Goal: Task Accomplishment & Management: Manage account settings

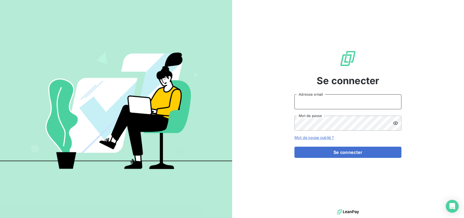
click at [320, 99] on input "Adresse email" at bounding box center [348, 102] width 107 height 15
type input "[EMAIL_ADDRESS][DOMAIN_NAME]"
click at [295, 147] on button "Se connecter" at bounding box center [348, 152] width 107 height 11
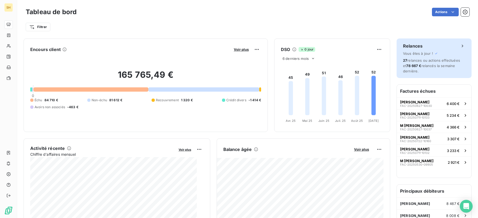
click at [418, 74] on div "Relances Vous êtes à jour ! 27 relances ou actions effectuées et 78 667 € relan…" at bounding box center [433, 59] width 75 height 40
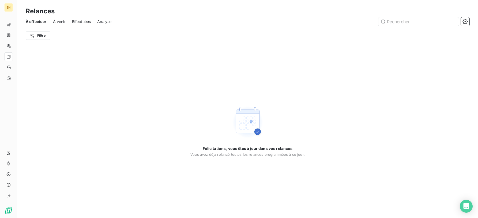
click at [58, 23] on span "À venir" at bounding box center [59, 21] width 13 height 5
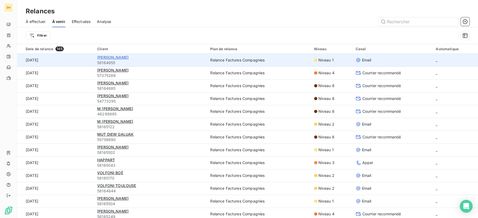
click at [124, 57] on span "[PERSON_NAME]" at bounding box center [112, 57] width 31 height 5
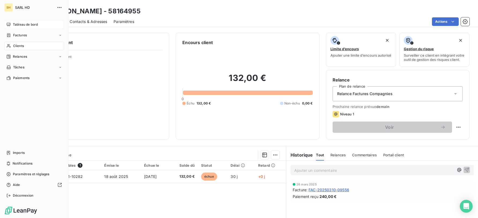
click at [7, 24] on icon at bounding box center [9, 24] width 4 height 3
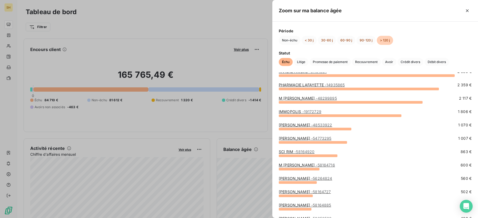
scroll to position [38, 0]
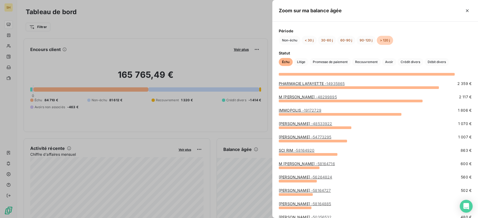
click at [174, 122] on div at bounding box center [239, 109] width 478 height 218
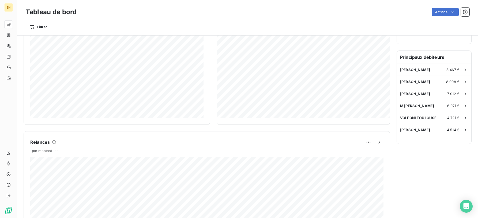
scroll to position [0, 0]
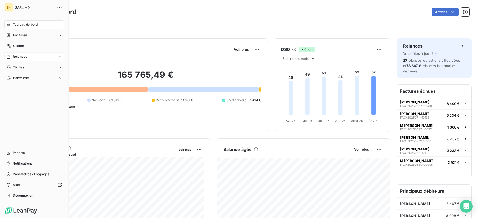
click at [20, 59] on span "Relances" at bounding box center [20, 56] width 14 height 5
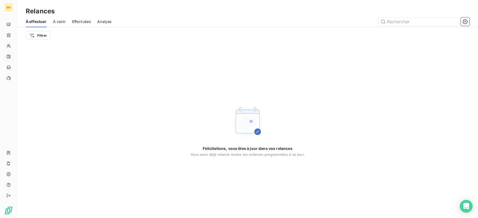
click at [61, 22] on span "À venir" at bounding box center [59, 21] width 13 height 5
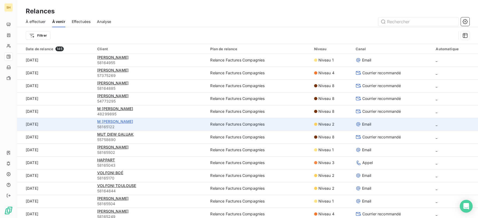
click at [125, 123] on span "M [PERSON_NAME]" at bounding box center [115, 121] width 36 height 5
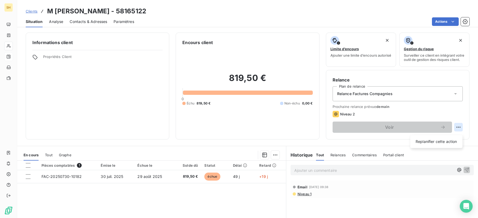
click at [459, 128] on html "SH Clients M [PERSON_NAME] - 58165122 Situation Analyse Contacts & Adresses Par…" at bounding box center [239, 109] width 478 height 218
click at [444, 140] on div "Replanifier cette action" at bounding box center [436, 142] width 48 height 9
select select "8"
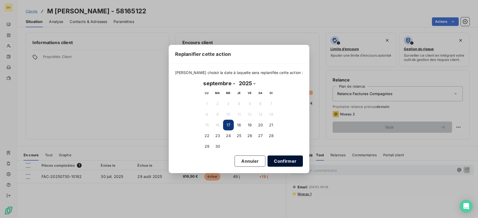
click at [286, 162] on button "Confirmer" at bounding box center [284, 161] width 35 height 11
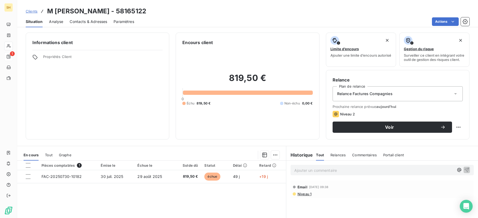
click at [301, 197] on span "Niveau 1" at bounding box center [304, 194] width 14 height 4
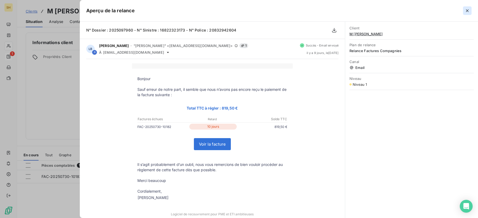
click at [464, 6] on button "button" at bounding box center [467, 10] width 9 height 9
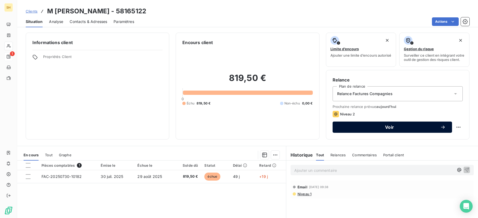
click at [425, 130] on span "Voir" at bounding box center [389, 127] width 101 height 4
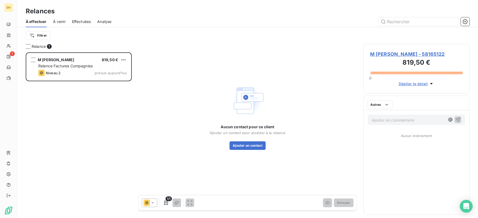
scroll to position [166, 106]
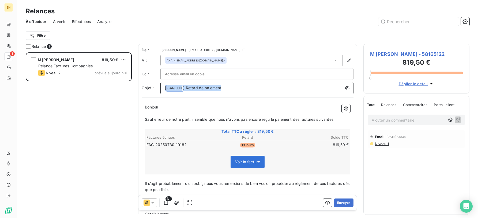
drag, startPoint x: 229, startPoint y: 87, endPoint x: 111, endPoint y: 87, distance: 117.3
click at [111, 87] on div "Relance 1 M [PERSON_NAME] 819,50 € Relance Factures Compagnies Niveau 2 prévue …" at bounding box center [247, 131] width 461 height 175
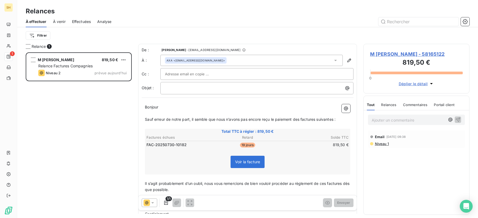
click at [384, 146] on span "Niveau 1" at bounding box center [381, 144] width 14 height 4
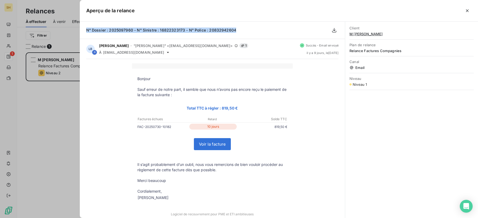
drag, startPoint x: 234, startPoint y: 31, endPoint x: 91, endPoint y: 30, distance: 143.2
click at [86, 30] on div "N° Dossier : 2025097960 - N° Sinistre : 16822323173 - N° Police : 20832942604" at bounding box center [212, 30] width 265 height 17
copy span "N° Dossier : 2025097960 - N° Sinistre : 16822323173 - N° Police : 20832942604"
click at [464, 10] on div "Aperçu de la relance" at bounding box center [279, 11] width 398 height 22
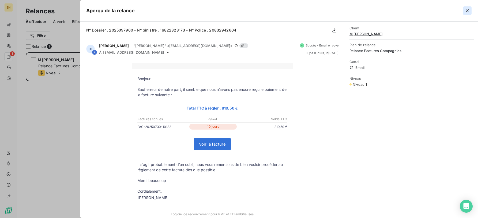
click at [464, 11] on icon "button" at bounding box center [466, 10] width 5 height 5
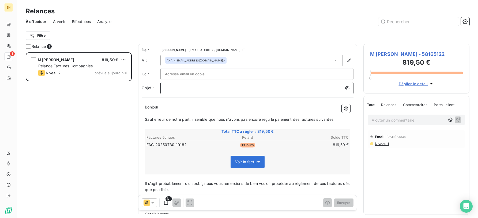
click at [198, 86] on p "﻿" at bounding box center [258, 88] width 187 height 6
click at [300, 119] on span "Sauf erreur de notre part, il semble que nous n’avons pas encore reçu le paieme…" at bounding box center [240, 119] width 191 height 5
click at [319, 118] on span "Sauf erreur de notre part, il semble que nous n’avons pas encore reçu le paieme…" at bounding box center [241, 119] width 193 height 5
click at [335, 119] on span "Sauf erreur de notre part, il semble que nous n’avons pas encore reçu le paieme…" at bounding box center [240, 119] width 191 height 5
click at [327, 184] on span "Il s’agit probablement d’un oubli, nous vous remercions de bien vouloir procéde…" at bounding box center [248, 187] width 206 height 11
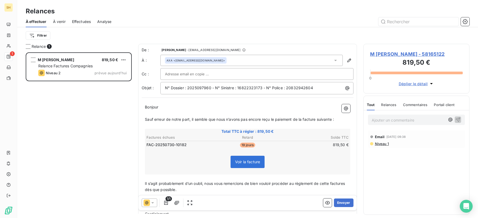
click at [346, 184] on span "Il s’agit probablement d’un oubli, nous vous remercions de bien vouloir procéde…" at bounding box center [245, 187] width 201 height 11
click at [343, 201] on button "Envoyer" at bounding box center [344, 203] width 20 height 9
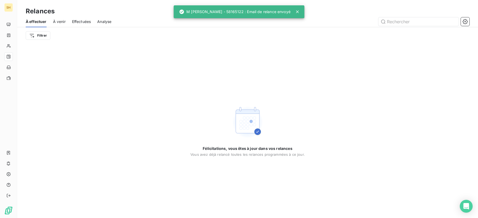
click at [56, 21] on span "À venir" at bounding box center [59, 21] width 13 height 5
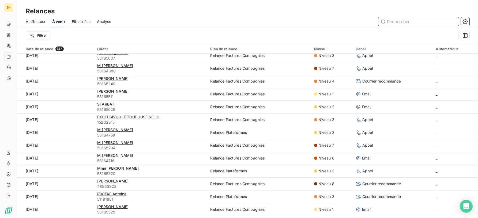
scroll to position [160, 0]
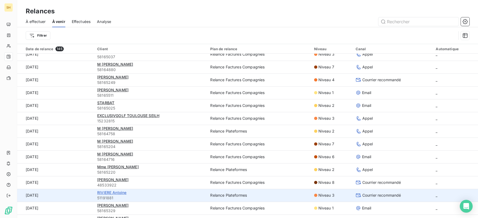
click at [114, 192] on span "RIVIERE Antoine" at bounding box center [111, 193] width 29 height 5
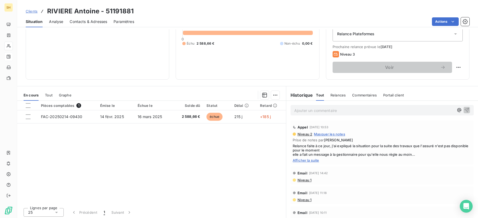
scroll to position [64, 0]
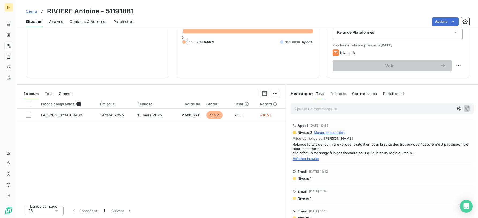
click at [310, 163] on div "Appel [DATE] 10:53 Niveau 2 Masquer les notes Prise de notes par [PERSON_NAME] …" at bounding box center [381, 141] width 183 height 44
click at [308, 159] on span "Afficher la suite" at bounding box center [382, 159] width 179 height 4
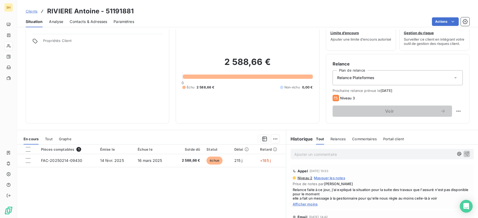
scroll to position [0, 0]
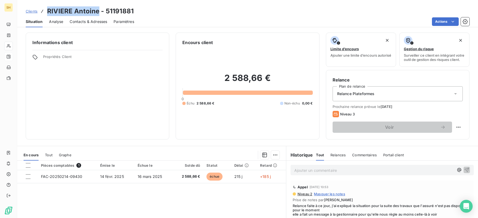
drag, startPoint x: 47, startPoint y: 10, endPoint x: 99, endPoint y: 10, distance: 51.9
click at [99, 10] on h3 "RIVIERE Antoine - 51191881" at bounding box center [90, 11] width 86 height 10
click at [106, 54] on div "Informations client Propriétés Client" at bounding box center [97, 86] width 143 height 107
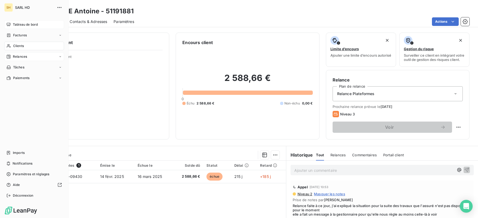
click at [11, 21] on div "Tableau de bord" at bounding box center [34, 24] width 60 height 9
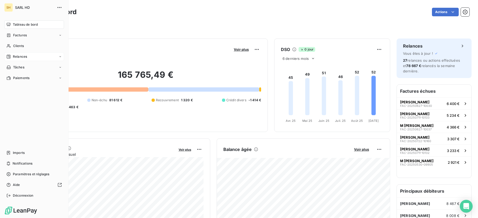
click at [9, 54] on div "Relances" at bounding box center [16, 56] width 21 height 5
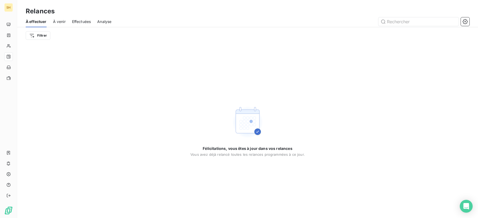
click at [59, 21] on span "À venir" at bounding box center [59, 21] width 13 height 5
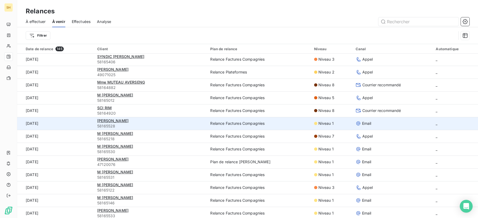
scroll to position [545, 0]
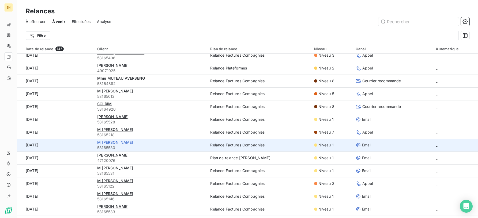
click at [120, 142] on span "M [PERSON_NAME]" at bounding box center [115, 142] width 36 height 5
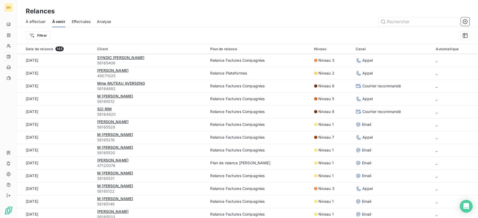
scroll to position [544, 0]
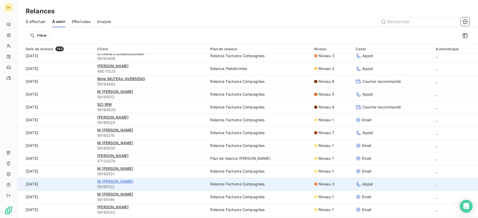
click at [122, 180] on span "M [PERSON_NAME]" at bounding box center [115, 181] width 36 height 5
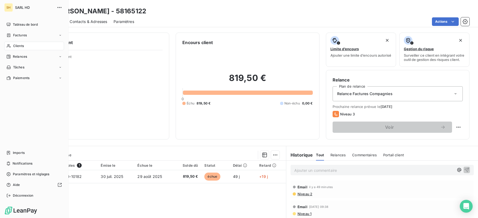
click at [2, 22] on div "SH SARL HD Tableau de bord Factures Clients Relances Tâches Paiements Imports N…" at bounding box center [34, 109] width 69 height 218
click at [8, 24] on icon at bounding box center [8, 24] width 4 height 4
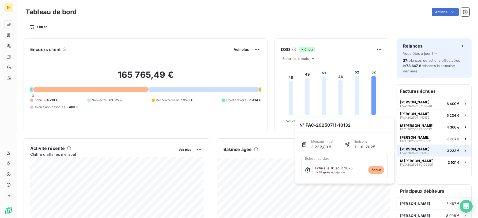
click at [429, 152] on div "[PERSON_NAME] GANTIN FAC-20250711-10132" at bounding box center [414, 150] width 29 height 7
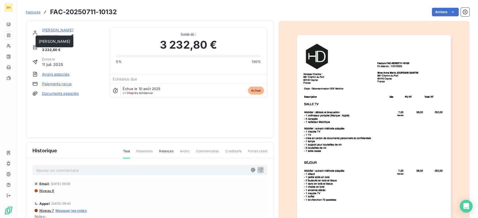
click at [62, 29] on link "[PERSON_NAME]" at bounding box center [57, 30] width 31 height 5
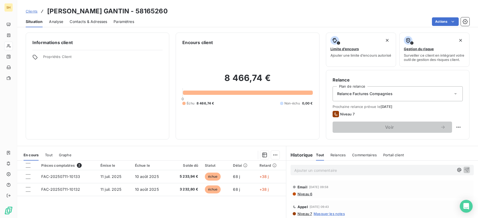
click at [92, 20] on span "Contacts & Adresses" at bounding box center [88, 21] width 37 height 5
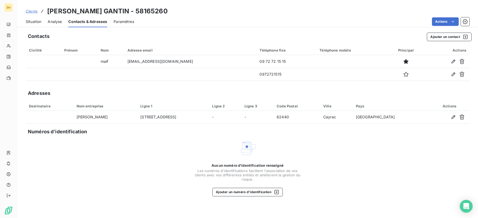
click at [31, 19] on span "Situation" at bounding box center [34, 21] width 16 height 5
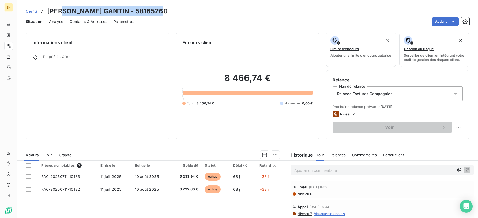
drag, startPoint x: 162, startPoint y: 9, endPoint x: 65, endPoint y: 12, distance: 97.5
click at [65, 12] on h3 "[PERSON_NAME] GANTIN - 58165260" at bounding box center [107, 11] width 120 height 10
copy h3 "[PERSON_NAME]"
click at [111, 52] on div "Informations client Propriétés Client" at bounding box center [97, 86] width 143 height 107
click at [92, 22] on span "Contacts & Adresses" at bounding box center [88, 21] width 37 height 5
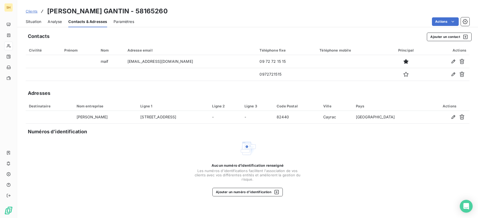
click at [33, 23] on span "Situation" at bounding box center [34, 21] width 16 height 5
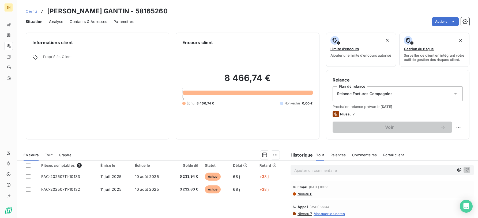
click at [307, 195] on span "Niveau 6" at bounding box center [304, 194] width 15 height 4
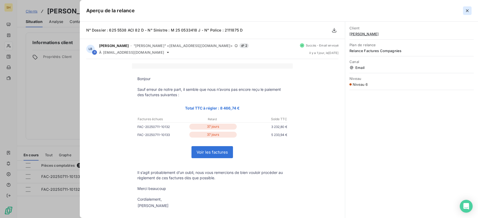
click at [464, 10] on icon "button" at bounding box center [466, 10] width 5 height 5
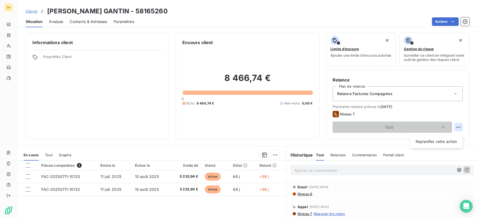
click at [457, 132] on html "SH Clients [PERSON_NAME] GANTIN - 58165260 Situation Analyse Contacts & Adresse…" at bounding box center [239, 109] width 478 height 218
click at [440, 143] on div "Replanifier cette action" at bounding box center [436, 142] width 48 height 9
select select "8"
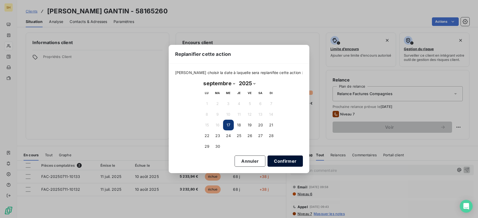
click at [274, 163] on button "Confirmer" at bounding box center [284, 161] width 35 height 11
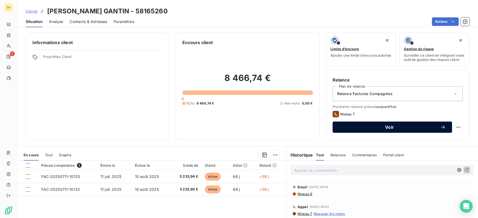
click at [417, 130] on span "Voir" at bounding box center [389, 127] width 101 height 4
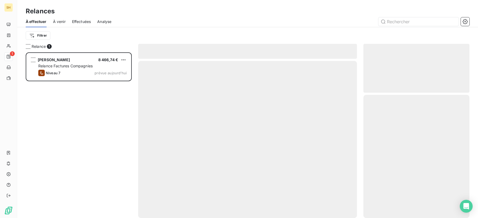
scroll to position [166, 106]
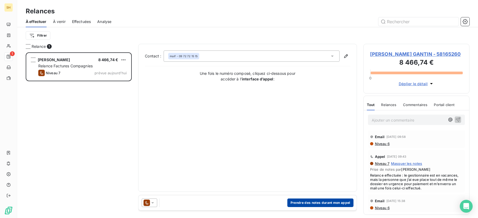
click at [311, 203] on button "Prendre des notes durant mon appel" at bounding box center [320, 203] width 66 height 9
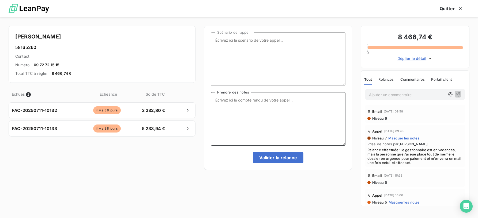
click at [273, 109] on textarea "Prendre des notes" at bounding box center [278, 119] width 134 height 54
click at [381, 117] on span "Niveau 6" at bounding box center [379, 118] width 15 height 4
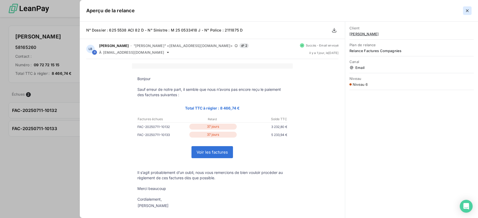
click at [464, 12] on icon "button" at bounding box center [466, 10] width 5 height 5
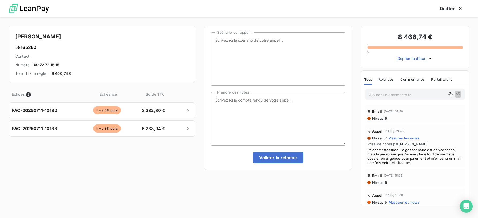
click at [381, 119] on span "Niveau 6" at bounding box center [379, 118] width 15 height 4
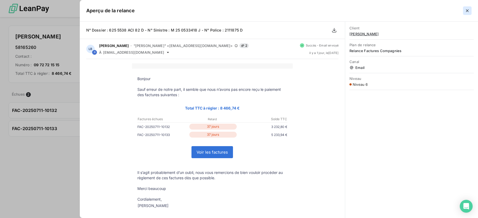
click at [464, 10] on icon "button" at bounding box center [466, 10] width 5 height 5
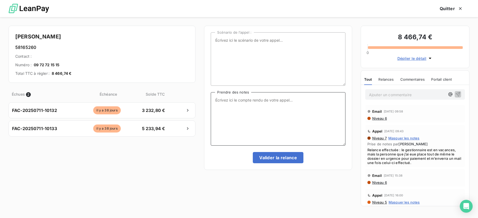
click at [241, 114] on textarea "Prendre des notes" at bounding box center [278, 119] width 134 height 54
click at [387, 119] on span "Niveau 6" at bounding box center [379, 118] width 15 height 4
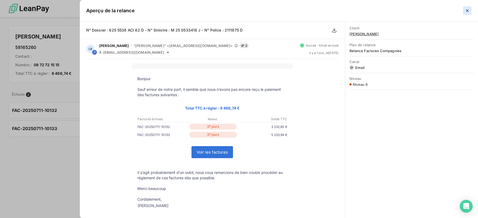
click at [463, 12] on button "button" at bounding box center [467, 10] width 9 height 9
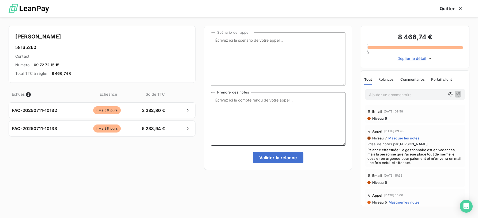
click at [262, 104] on textarea "Prendre des notes" at bounding box center [278, 119] width 134 height 54
click at [251, 101] on textarea "Prendre des notes" at bounding box center [278, 119] width 134 height 54
click at [381, 120] on span "Niveau 6" at bounding box center [379, 118] width 15 height 4
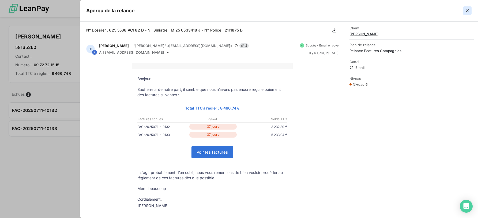
click at [464, 8] on icon "button" at bounding box center [466, 10] width 5 height 5
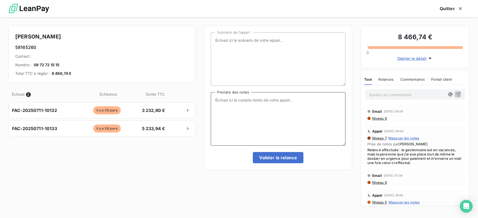
click at [234, 124] on textarea "Prendre des notes" at bounding box center [278, 119] width 134 height 54
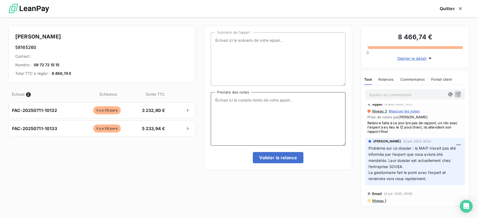
scroll to position [0, 0]
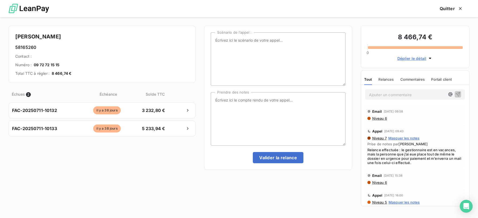
drag, startPoint x: 112, startPoint y: 36, endPoint x: 30, endPoint y: 38, distance: 82.2
click at [30, 38] on h4 "[PERSON_NAME]" at bounding box center [101, 36] width 173 height 9
copy h4 "[PERSON_NAME]"
click at [463, 9] on button "Quitter" at bounding box center [451, 8] width 36 height 11
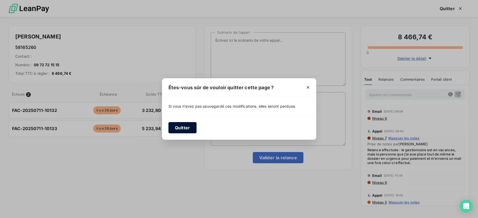
click at [177, 128] on button "Quitter" at bounding box center [182, 127] width 28 height 11
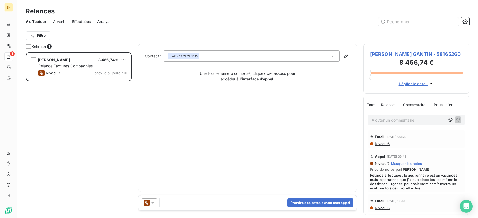
click at [388, 148] on div "Email [DATE] 09:58 Niveau 6" at bounding box center [416, 140] width 97 height 18
click at [387, 146] on span "Niveau 6" at bounding box center [381, 144] width 15 height 4
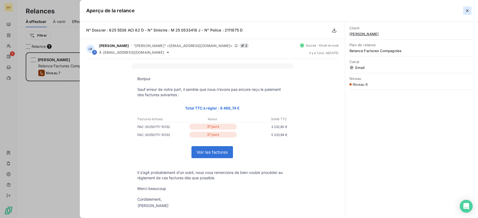
click at [464, 10] on icon "button" at bounding box center [466, 10] width 5 height 5
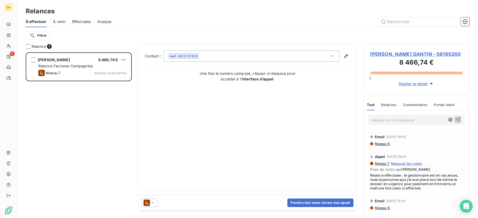
click at [379, 146] on span "Niveau 6" at bounding box center [381, 144] width 15 height 4
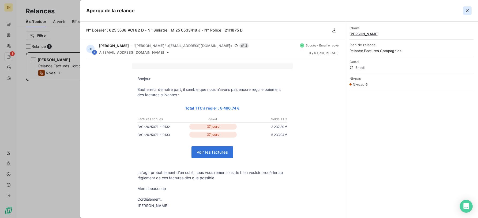
click at [464, 9] on icon "button" at bounding box center [466, 10] width 5 height 5
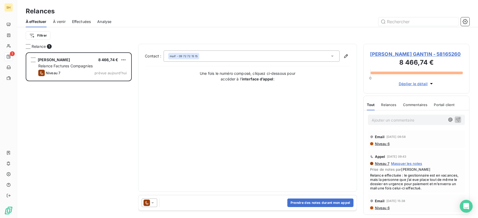
click at [403, 124] on p "Ajouter un commentaire ﻿" at bounding box center [408, 120] width 73 height 7
click at [458, 122] on icon "button" at bounding box center [457, 119] width 5 height 5
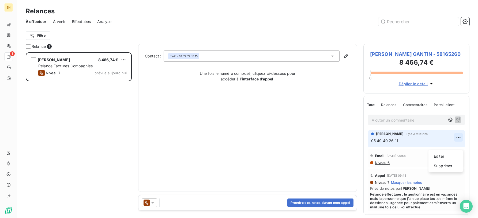
click at [459, 144] on html "SH 1 Relances À effectuer À venir Effectuées Analyse Filtrer Relance 1 [PERSON_…" at bounding box center [239, 109] width 478 height 218
click at [442, 166] on div "Supprimer" at bounding box center [445, 166] width 30 height 9
click at [459, 144] on html "SH 1 Relances À effectuer À venir Effectuées Analyse Filtrer Relance 1 [PERSON_…" at bounding box center [239, 109] width 478 height 218
click at [434, 166] on div "Supprimer" at bounding box center [445, 166] width 30 height 9
click at [459, 146] on html "SH 1 Relances À effectuer À venir Effectuées Analyse Filtrer Relance 1 [PERSON_…" at bounding box center [239, 109] width 478 height 218
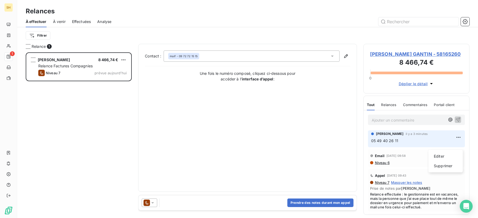
click at [392, 118] on html "SH 1 Relances À effectuer À venir Effectuées Analyse Filtrer Relance 1 [PERSON_…" at bounding box center [239, 109] width 478 height 218
click at [397, 124] on p "Ajouter un commentaire ﻿" at bounding box center [408, 120] width 73 height 7
click at [460, 145] on html "SH 1 Relances À effectuer À venir Effectuées Analyse Filtrer Relance 1 [PERSON_…" at bounding box center [239, 109] width 478 height 218
click at [450, 153] on div "Editer" at bounding box center [445, 156] width 30 height 9
click at [436, 144] on p "05 49 40 26 11" at bounding box center [412, 141] width 83 height 6
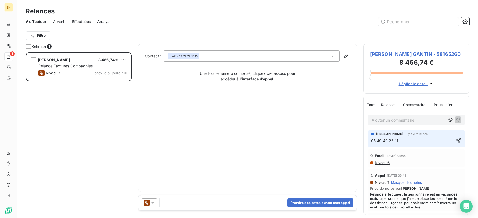
click at [436, 144] on p "05 49 40 26 11" at bounding box center [412, 141] width 83 height 6
click at [461, 143] on icon "button" at bounding box center [458, 140] width 5 height 5
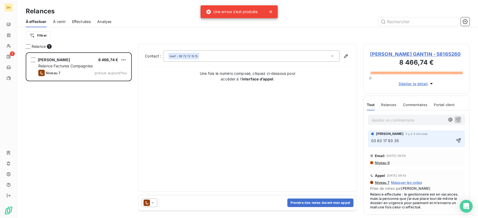
click at [454, 160] on div "Email [DATE] 09:58" at bounding box center [416, 156] width 93 height 9
click at [452, 160] on div "Email [DATE] 09:58" at bounding box center [416, 156] width 93 height 9
click at [429, 124] on p "Ajouter un commentaire ﻿" at bounding box center [408, 120] width 73 height 7
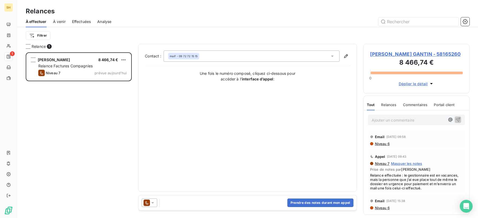
click at [410, 124] on p "Ajouter un commentaire ﻿" at bounding box center [408, 120] width 73 height 7
click at [330, 203] on button "Prendre des notes durant mon appel" at bounding box center [320, 203] width 66 height 9
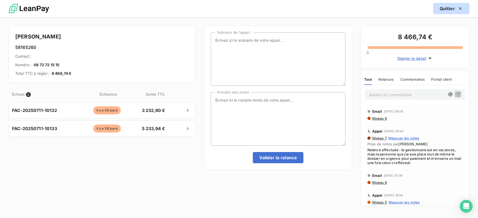
click at [458, 9] on icon "button" at bounding box center [460, 8] width 5 height 5
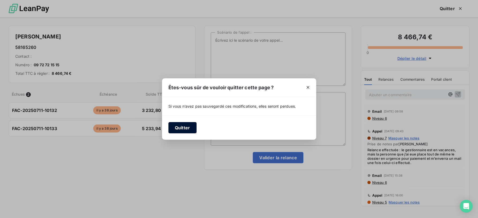
click at [189, 126] on button "Quitter" at bounding box center [182, 127] width 28 height 11
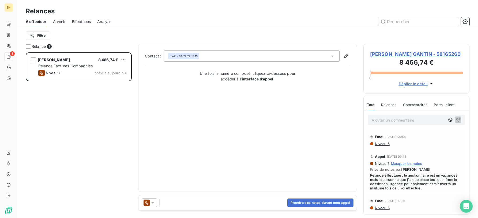
click at [60, 20] on span "À venir" at bounding box center [59, 21] width 13 height 5
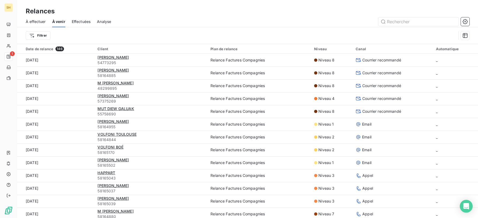
click at [84, 22] on span "Effectuées" at bounding box center [81, 21] width 19 height 5
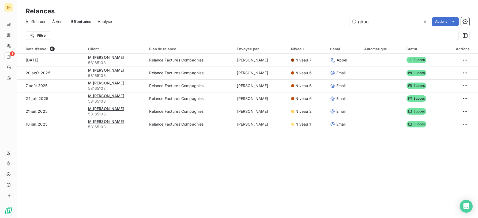
click at [426, 21] on icon at bounding box center [424, 21] width 5 height 5
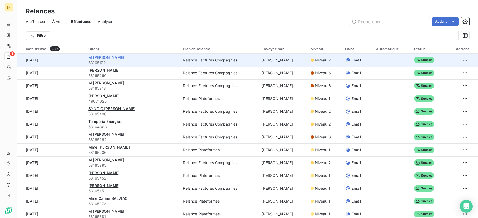
click at [104, 56] on span "M [PERSON_NAME]" at bounding box center [106, 57] width 36 height 5
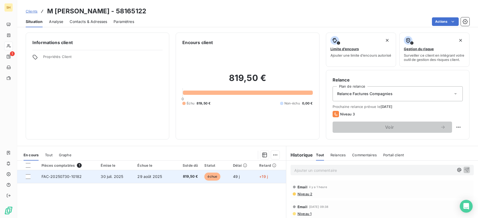
click at [86, 182] on td "FAC-20250730-10182" at bounding box center [67, 177] width 59 height 13
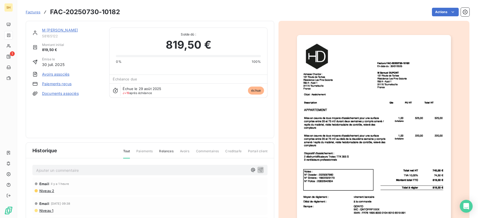
click at [62, 92] on link "Documents associés" at bounding box center [60, 93] width 37 height 5
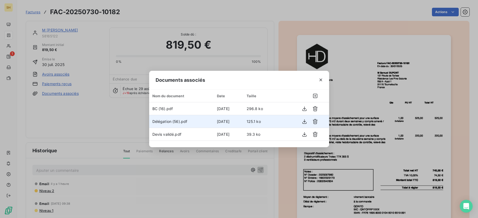
click at [168, 122] on span "Délégation (56).pdf" at bounding box center [169, 121] width 35 height 5
click at [304, 121] on icon "button" at bounding box center [304, 121] width 5 height 5
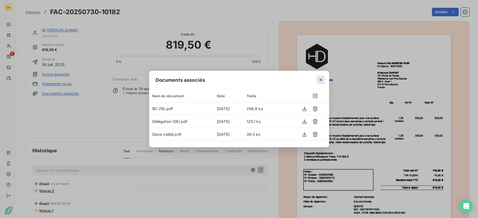
click at [321, 80] on icon "button" at bounding box center [320, 79] width 5 height 5
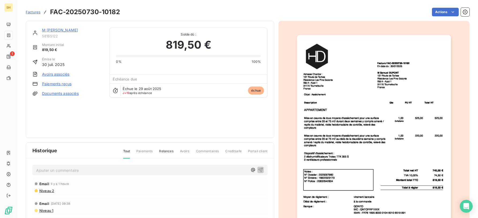
click at [66, 29] on link "M [PERSON_NAME]" at bounding box center [60, 30] width 36 height 5
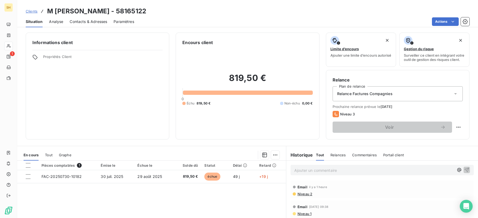
click at [89, 21] on span "Contacts & Adresses" at bounding box center [88, 21] width 37 height 5
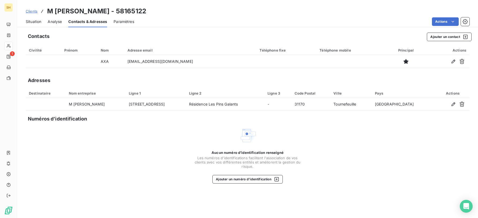
click at [40, 20] on span "Situation" at bounding box center [34, 21] width 16 height 5
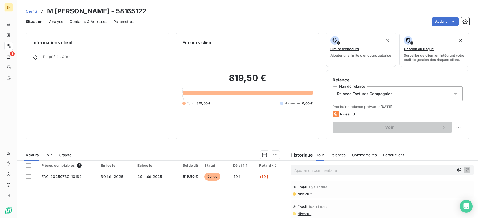
click at [312, 197] on span "Niveau 2" at bounding box center [304, 194] width 15 height 4
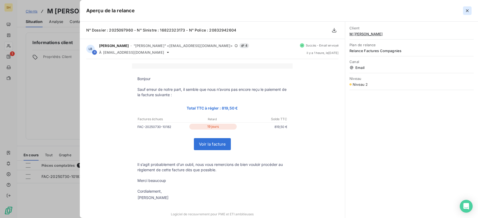
click at [464, 10] on icon "button" at bounding box center [466, 10] width 5 height 5
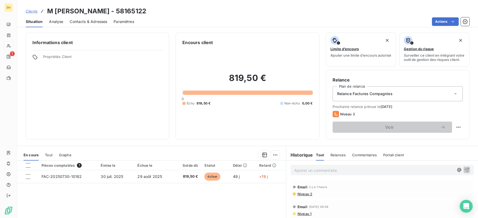
click at [89, 24] on span "Contacts & Adresses" at bounding box center [88, 21] width 37 height 5
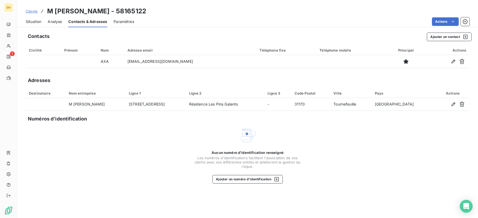
click at [37, 22] on span "Situation" at bounding box center [34, 21] width 16 height 5
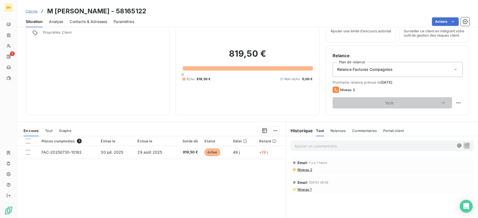
scroll to position [27, 0]
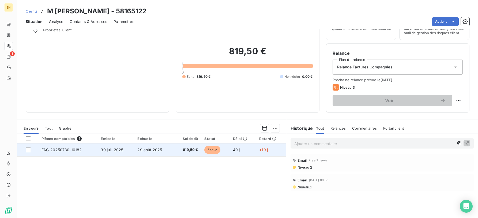
click at [122, 156] on td "30 juil. 2025" at bounding box center [115, 150] width 37 height 13
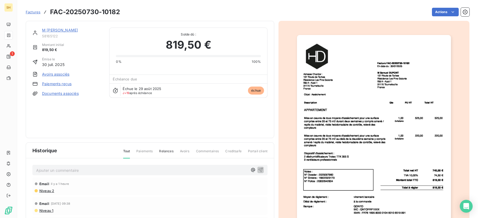
click at [62, 29] on link "M [PERSON_NAME]" at bounding box center [60, 30] width 36 height 5
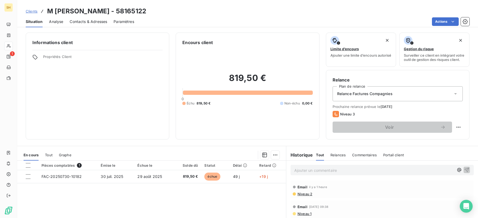
click at [346, 174] on p "Ajouter un commentaire ﻿" at bounding box center [374, 170] width 160 height 7
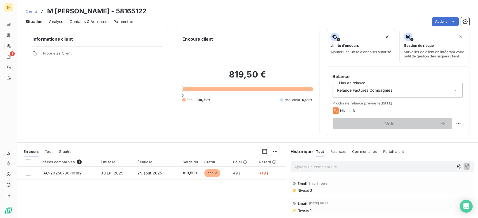
click at [334, 169] on p "Ajouter un commentaire ﻿" at bounding box center [374, 167] width 160 height 7
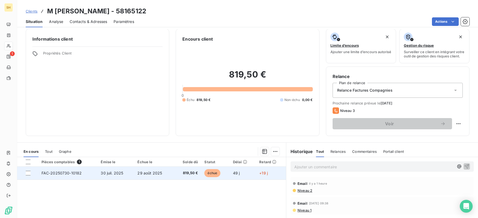
click at [109, 175] on span "30 juil. 2025" at bounding box center [112, 173] width 22 height 5
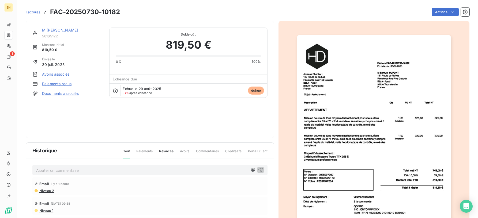
click at [69, 30] on link "M [PERSON_NAME]" at bounding box center [60, 30] width 36 height 5
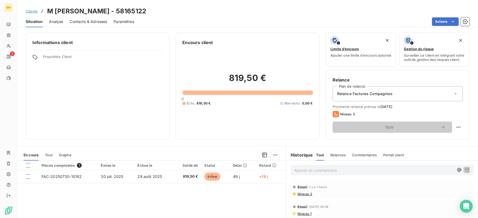
click at [354, 174] on p "Ajouter un commentaire ﻿" at bounding box center [374, 170] width 160 height 7
click at [454, 128] on html "SH 1 Clients M [PERSON_NAME] - 58165122 Situation Analyse Contacts & Adresses P…" at bounding box center [239, 109] width 478 height 218
click at [449, 142] on div "Replanifier cette action" at bounding box center [436, 142] width 48 height 9
select select "8"
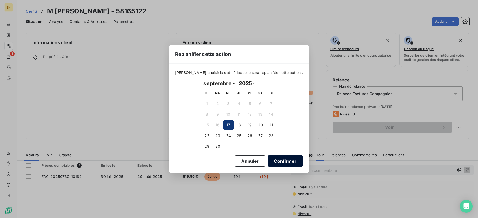
click at [277, 162] on button "Confirmer" at bounding box center [284, 161] width 35 height 11
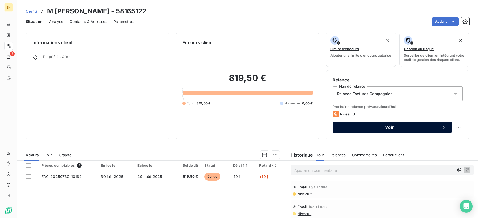
click at [390, 130] on span "Voir" at bounding box center [389, 127] width 101 height 4
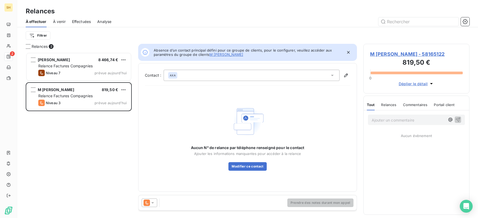
scroll to position [166, 106]
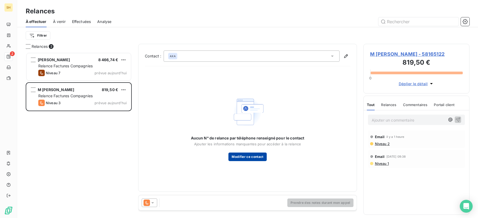
click at [249, 158] on button "Modifier ce contact" at bounding box center [247, 157] width 38 height 9
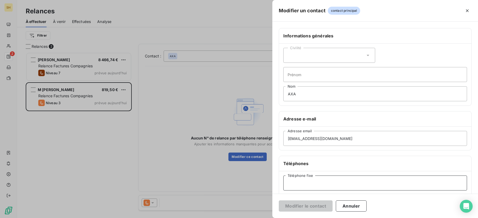
click at [336, 180] on input "Téléphone fixe" at bounding box center [375, 183] width 184 height 15
type input "0970818355"
click at [301, 198] on div "Modifier le contact Annuler" at bounding box center [375, 206] width 206 height 24
click at [302, 203] on button "Modifier le contact" at bounding box center [306, 206] width 54 height 11
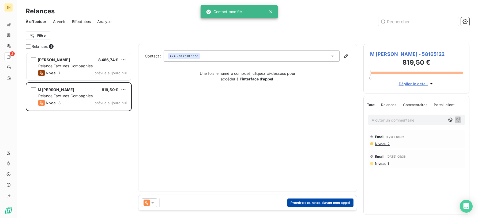
click at [325, 203] on button "Prendre des notes durant mon appel" at bounding box center [320, 203] width 66 height 9
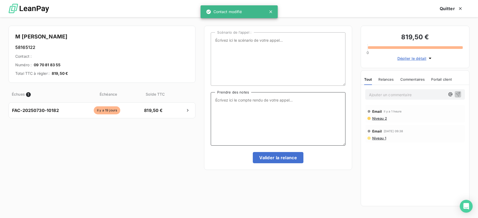
click at [285, 108] on textarea "Prendre des notes" at bounding box center [278, 119] width 134 height 54
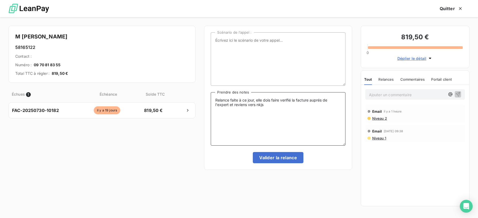
click at [292, 99] on textarea "Relance faite à ce jour, elle dois faire verifié la facture auprés de l'expert …" at bounding box center [278, 119] width 134 height 54
click at [268, 116] on textarea "Relance faite à ce jour, elle dois faire verifier la facture auprès de l'expert…" at bounding box center [278, 119] width 134 height 54
type textarea "Relance faite à ce jour, elle dois faire verifier la facture auprès de l'expert…"
click at [271, 156] on button "Valider la relance" at bounding box center [278, 157] width 51 height 11
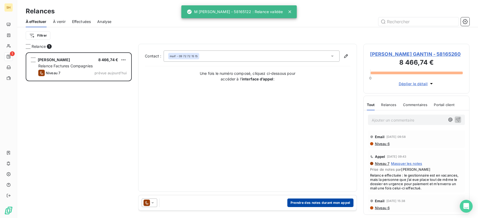
click at [305, 202] on button "Prendre des notes durant mon appel" at bounding box center [320, 203] width 66 height 9
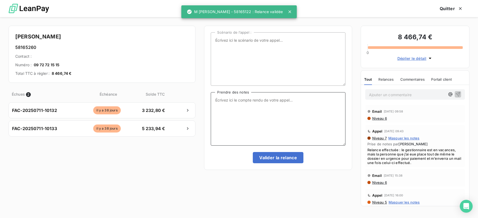
click at [242, 103] on textarea "Prendre des notes" at bounding box center [278, 119] width 134 height 54
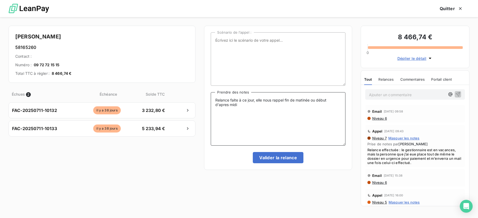
drag, startPoint x: 225, startPoint y: 105, endPoint x: 238, endPoint y: 111, distance: 14.0
click at [225, 105] on textarea "Relance faite à ce jour, elle nous rappel fin de matinée ou début d'apres midi" at bounding box center [278, 119] width 134 height 54
type textarea "Relance faite à ce jour, elle nous rappel fin de matinée ou début d'après midi"
click at [280, 159] on button "Valider la relance" at bounding box center [278, 157] width 51 height 11
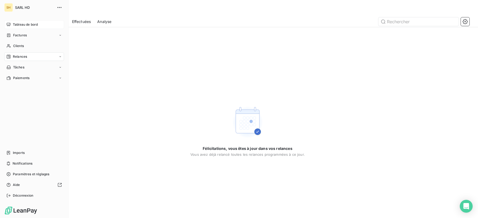
click at [12, 22] on div "Tableau de bord" at bounding box center [34, 24] width 60 height 9
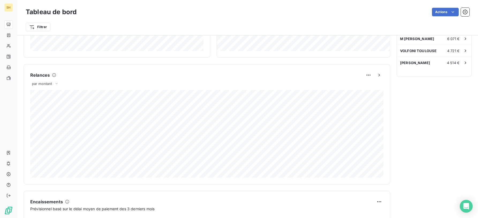
scroll to position [94, 0]
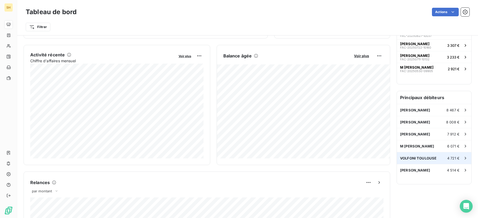
click at [439, 153] on div "VOLFONI [GEOGRAPHIC_DATA] 4 721 €" at bounding box center [434, 159] width 74 height 12
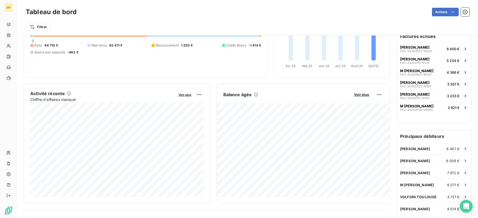
scroll to position [85, 0]
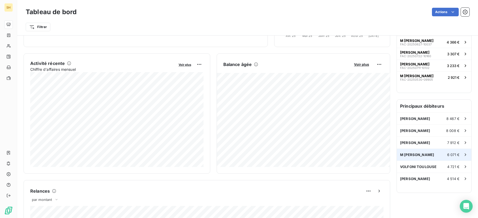
click at [426, 151] on div "M [PERSON_NAME] 6 071 €" at bounding box center [434, 155] width 74 height 12
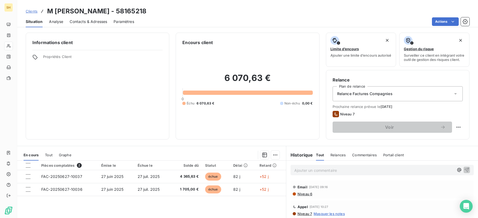
click at [86, 22] on span "Contacts & Adresses" at bounding box center [88, 21] width 37 height 5
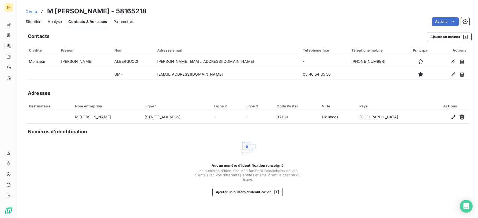
click at [32, 21] on span "Situation" at bounding box center [34, 21] width 16 height 5
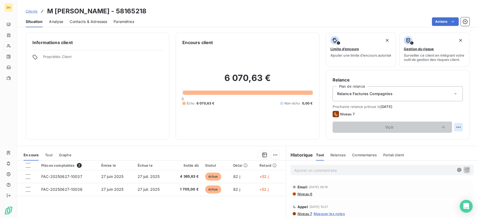
click at [457, 129] on html "SH Clients M [PERSON_NAME] - 58165218 Situation Analyse Contacts & Adresses Par…" at bounding box center [239, 109] width 478 height 218
click at [447, 141] on div "Replanifier cette action" at bounding box center [436, 142] width 48 height 9
select select "8"
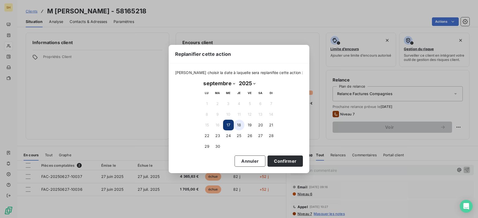
click at [239, 122] on button "18" at bounding box center [239, 125] width 11 height 11
click at [277, 161] on button "Confirmer" at bounding box center [284, 161] width 35 height 11
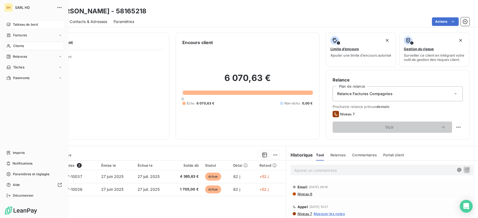
click at [9, 28] on div "Tableau de bord" at bounding box center [34, 24] width 60 height 9
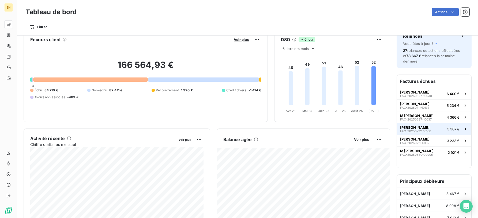
scroll to position [11, 0]
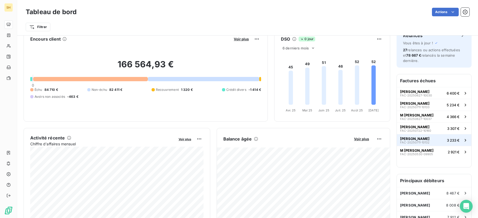
click at [429, 139] on span "[PERSON_NAME]" at bounding box center [414, 139] width 29 height 4
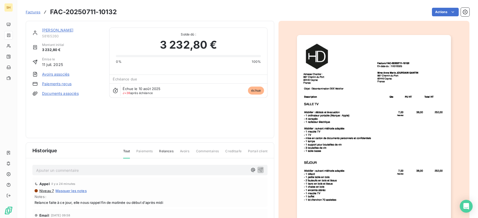
click at [73, 30] on link "[PERSON_NAME]" at bounding box center [57, 30] width 31 height 5
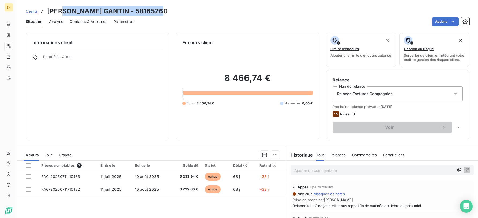
drag, startPoint x: 164, startPoint y: 10, endPoint x: 69, endPoint y: 11, distance: 94.5
click at [66, 11] on h3 "[PERSON_NAME] GANTIN - 58165260" at bounding box center [107, 11] width 120 height 10
copy h3 "[PERSON_NAME]"
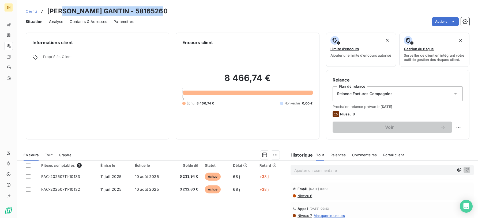
scroll to position [19, 0]
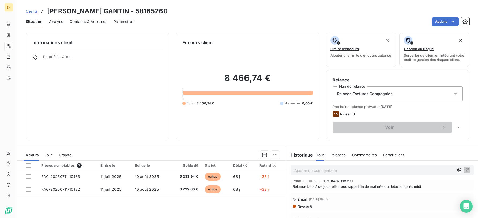
click at [312, 209] on span "Niveau 6" at bounding box center [304, 207] width 15 height 4
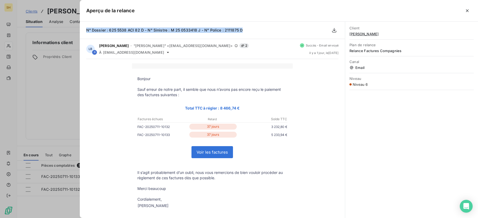
drag, startPoint x: 240, startPoint y: 31, endPoint x: 95, endPoint y: 30, distance: 145.6
click at [82, 30] on div "N° Dossier : 625 5538 ACI 82 D - N° Sinistre : M 25 0533418 J - N° Police : 211…" at bounding box center [212, 30] width 265 height 17
copy span "N° Dossier : 625 5538 ACI 82 D - N° Sinistre : M 25 0533418 J - N° Police : 211…"
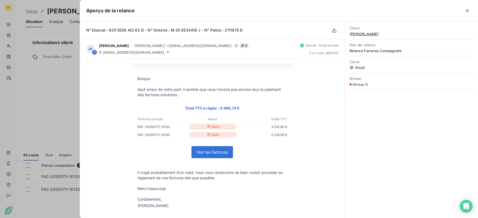
click at [29, 52] on div at bounding box center [239, 109] width 478 height 218
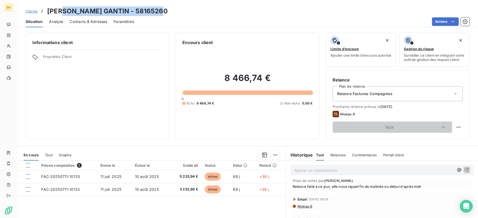
drag, startPoint x: 163, startPoint y: 8, endPoint x: 63, endPoint y: 8, distance: 99.6
click at [63, 8] on h3 "[PERSON_NAME] GANTIN - 58165260" at bounding box center [107, 11] width 120 height 10
copy h3 "[PERSON_NAME]"
click at [156, 143] on div "Informations client Propriétés Client Encours client 8 466,74 € 0 Échu 8 466,74…" at bounding box center [247, 123] width 461 height 189
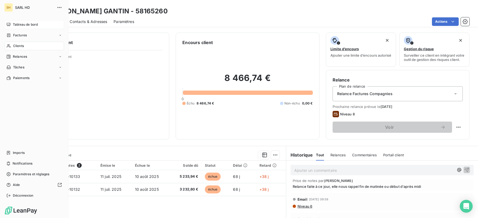
click at [9, 24] on icon at bounding box center [8, 24] width 4 height 4
